Goal: Communication & Community: Answer question/provide support

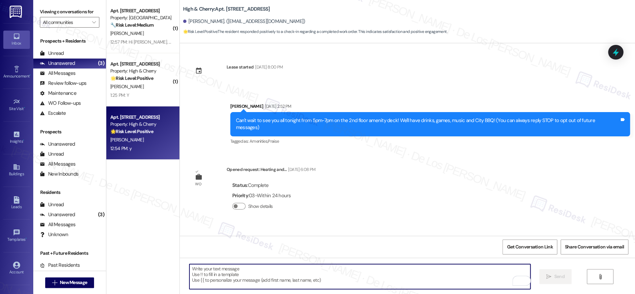
scroll to position [2673, 0]
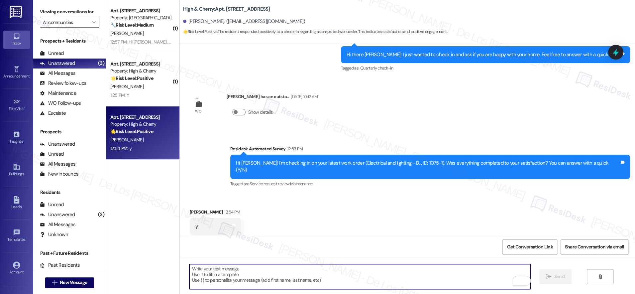
click at [238, 271] on textarea "To enrich screen reader interactions, please activate Accessibility in Grammarl…" at bounding box center [359, 276] width 341 height 25
paste textarea "I'm glad to know you're satisfied with your recent work order. If I may ask..ov…"
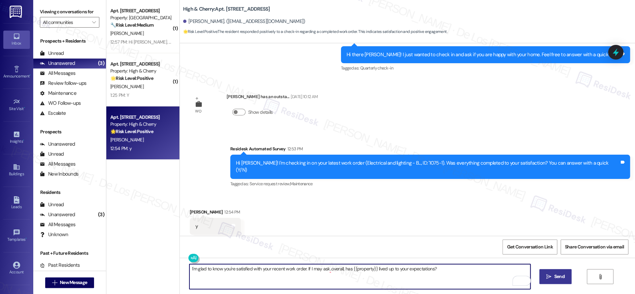
type textarea "I'm glad to know you're satisfied with your recent work order. If I may ask..ov…"
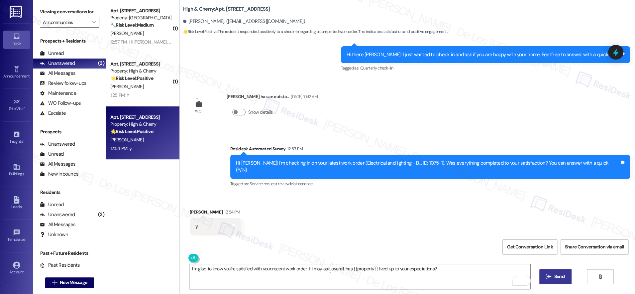
click at [562, 274] on span "Send" at bounding box center [559, 276] width 10 height 7
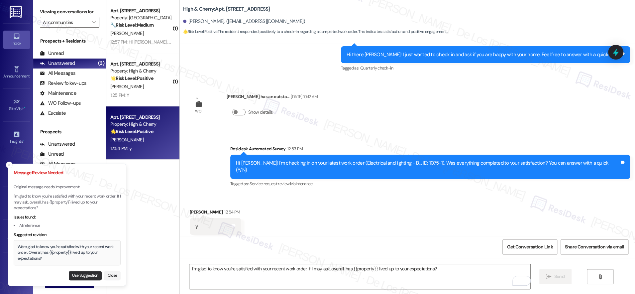
click at [84, 277] on button "Use Suggestion" at bounding box center [85, 275] width 33 height 9
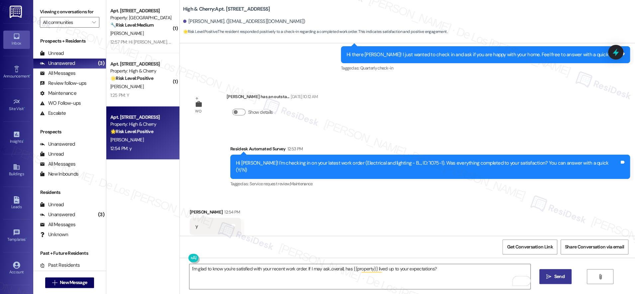
click at [549, 277] on icon "" at bounding box center [548, 276] width 5 height 5
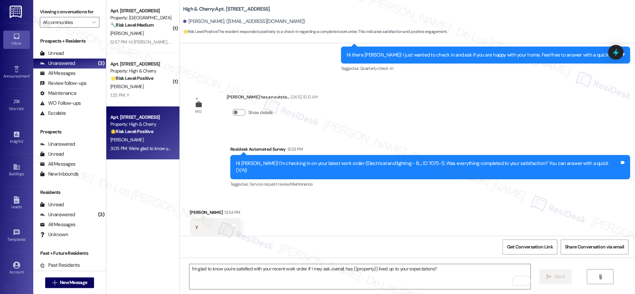
scroll to position [2719, 0]
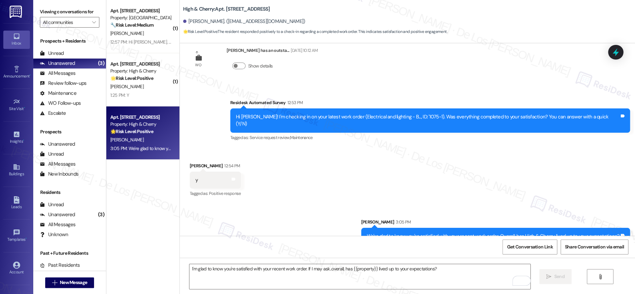
click at [407, 233] on div "We're glad to know you're satisfied with your recent work order. Overall, has H…" at bounding box center [493, 236] width 253 height 7
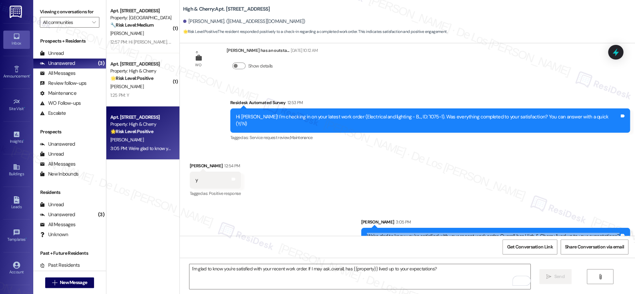
click at [407, 233] on div "We're glad to know you're satisfied with your recent work order. Overall, has H…" at bounding box center [493, 236] width 253 height 7
copy div "We're glad to know you're satisfied with your recent work order. Overall, has H…"
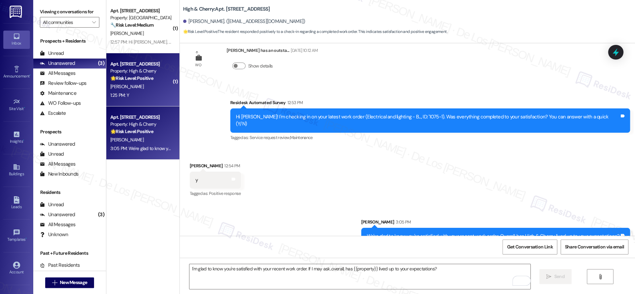
click at [153, 97] on div "1:25 PM: Y 1:25 PM: Y" at bounding box center [141, 95] width 63 height 8
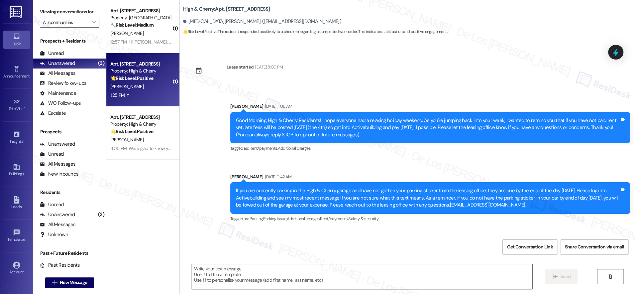
scroll to position [1832, 0]
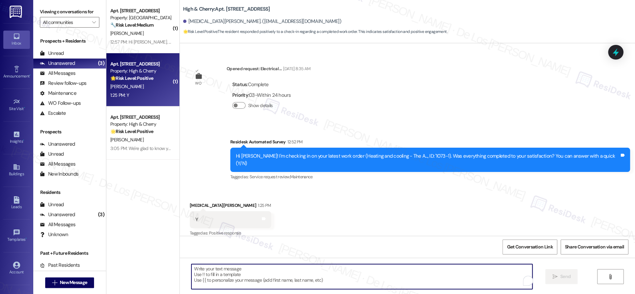
click at [243, 273] on textarea "To enrich screen reader interactions, please activate Accessibility in Grammarl…" at bounding box center [361, 276] width 341 height 25
type textarea "Fetching suggested responses. Please feel free to read through the conversation…"
click at [252, 277] on textarea "To enrich screen reader interactions, please activate Accessibility in Grammarl…" at bounding box center [361, 276] width 341 height 25
paste textarea "I'm glad to know you're satisfied with your recent work order. If I may ask..ov…"
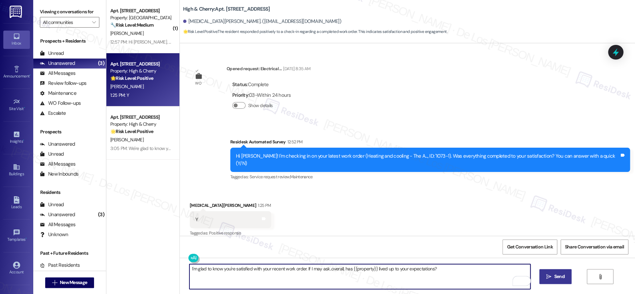
type textarea "I'm glad to know you're satisfied with your recent work order. If I may ask..ov…"
click at [547, 280] on button " Send" at bounding box center [555, 276] width 32 height 15
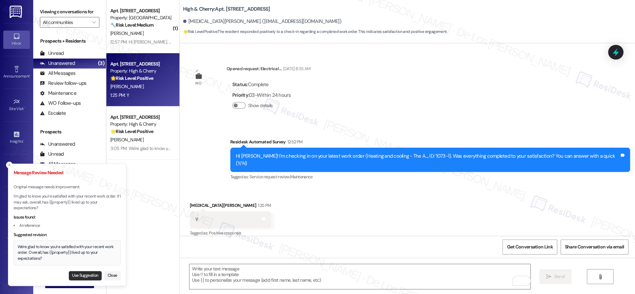
click at [86, 273] on button "Use Suggestion" at bounding box center [85, 275] width 33 height 9
type textarea "We're glad to know you're satisfied with your recent work order. Overall, has {…"
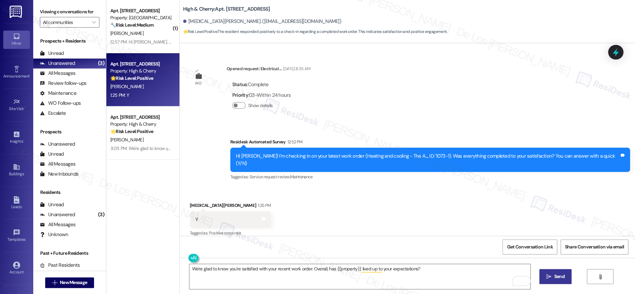
click at [553, 276] on span "Send" at bounding box center [559, 276] width 13 height 7
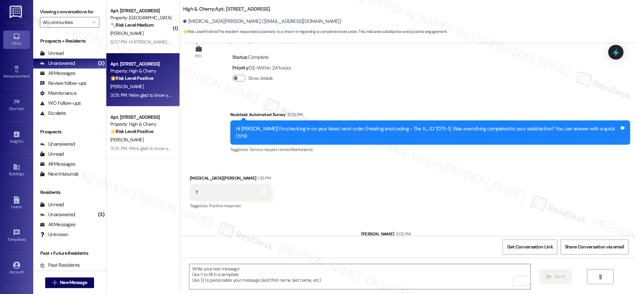
scroll to position [1878, 0]
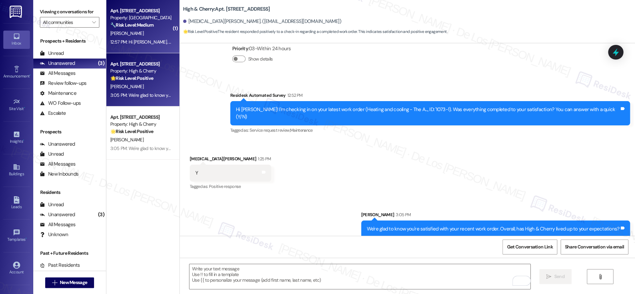
click at [152, 45] on div "12:57 PM: Hi [PERSON_NAME], the valve needs to be replaced, so I think that has…" at bounding box center [141, 42] width 63 height 8
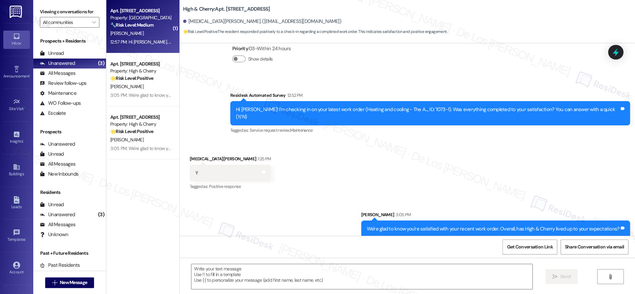
type textarea "Fetching suggested responses. Please feel free to read through the conversation…"
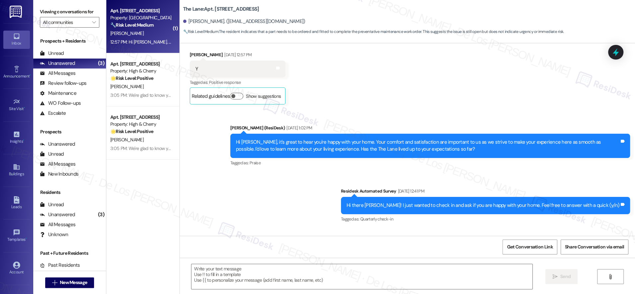
type textarea "Fetching suggested responses. Please feel free to read through the conversation…"
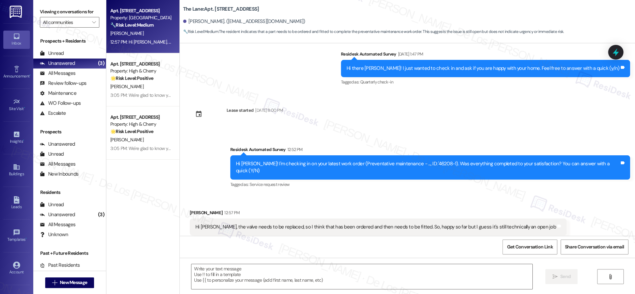
scroll to position [512, 0]
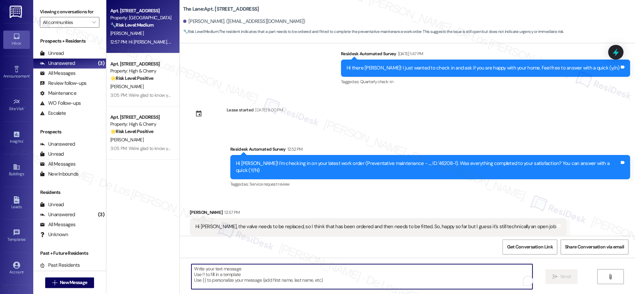
click at [282, 272] on textarea "To enrich screen reader interactions, please activate Accessibility in Grammarl…" at bounding box center [361, 276] width 341 height 25
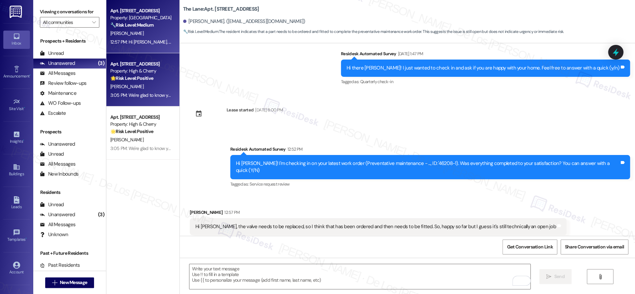
click at [147, 92] on div "3:05 PM: We're glad to know you're satisfied with your recent work order. Overa…" at bounding box center [141, 95] width 63 height 8
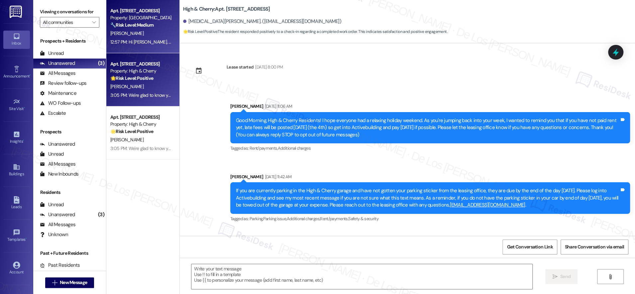
scroll to position [1832, 0]
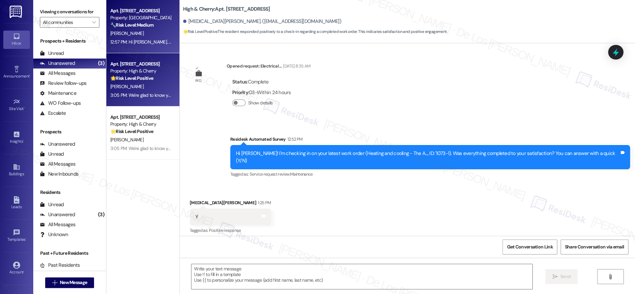
type textarea "Fetching suggested responses. Please feel free to read through the conversation…"
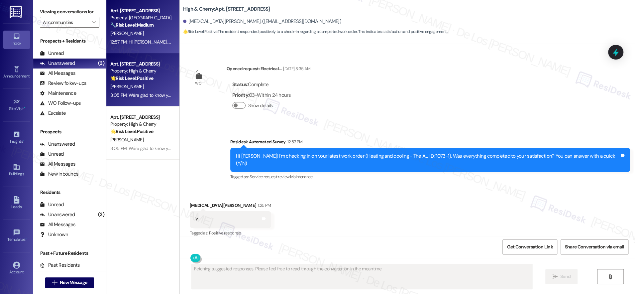
click at [144, 29] on div "Apt. [STREET_ADDRESS] Property: The Lane 🔧 Risk Level: Medium The resident indi…" at bounding box center [141, 18] width 63 height 23
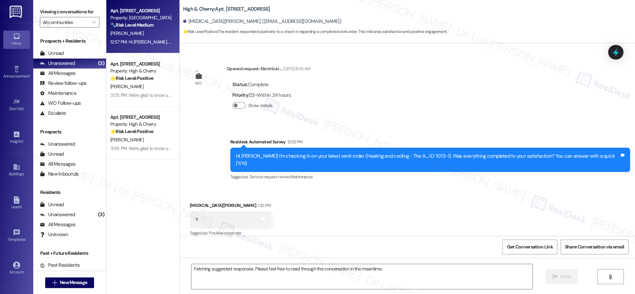
scroll to position [512, 0]
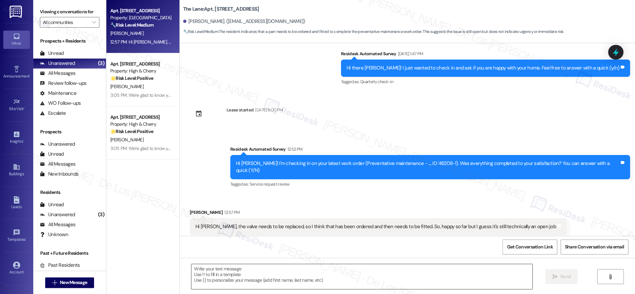
click at [323, 276] on textarea at bounding box center [361, 276] width 341 height 25
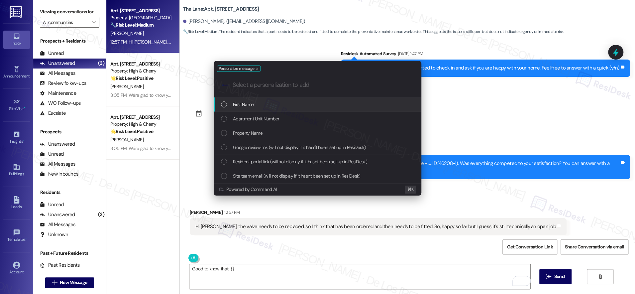
click at [322, 108] on div "First Name" at bounding box center [318, 104] width 208 height 14
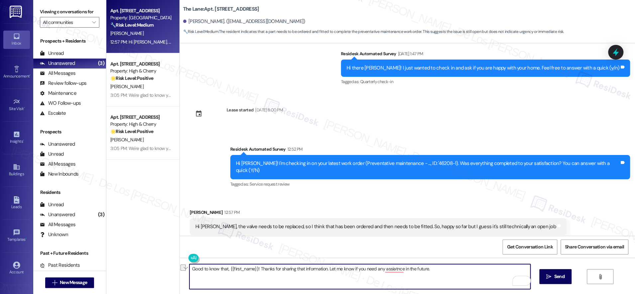
paste textarea ", {{first_name}}! Thanks for sharing that with me. If you ever need anything el…"
click at [419, 269] on textarea "Good to know, {{first_name}}! Thanks for sharing that with me. If you ever need…" at bounding box center [359, 276] width 341 height 25
click at [476, 275] on textarea "Good to know, {{first_name}}! Thanks for sharing that with me. If you ever need…" at bounding box center [359, 276] width 341 height 25
type textarea "Good to know, {{first_name}}! Thanks for sharing that with me. If you ever need…"
click at [550, 279] on button " Send" at bounding box center [555, 276] width 32 height 15
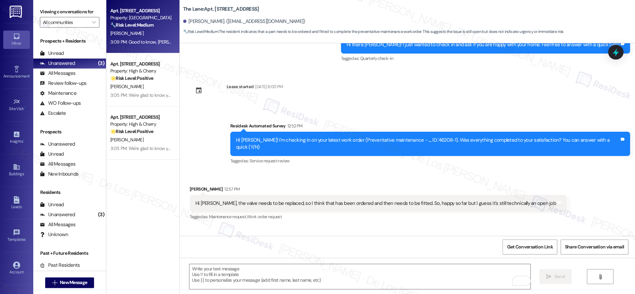
scroll to position [559, 0]
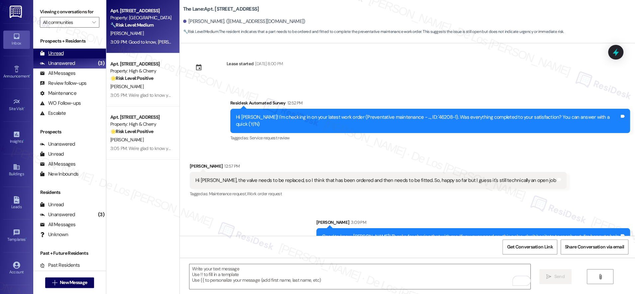
click at [82, 53] on div "Unread (0)" at bounding box center [69, 54] width 73 height 10
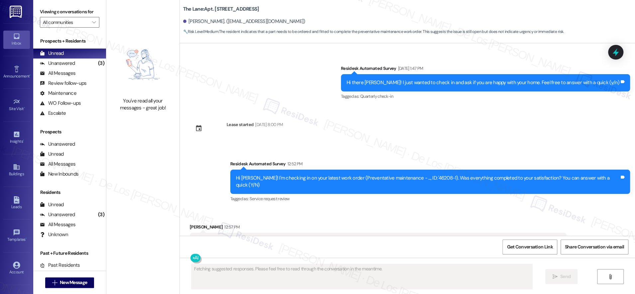
scroll to position [512, 0]
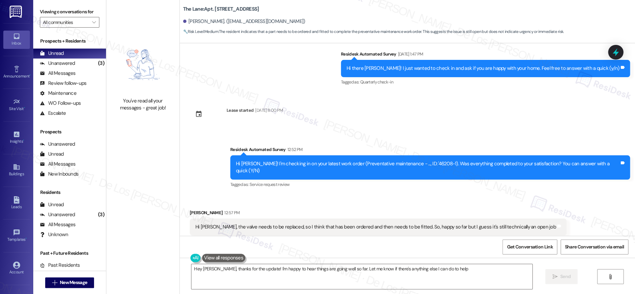
type textarea "Hey [PERSON_NAME], thanks for the update! I'm happy to hear things are going we…"
